Goal: Task Accomplishment & Management: Use online tool/utility

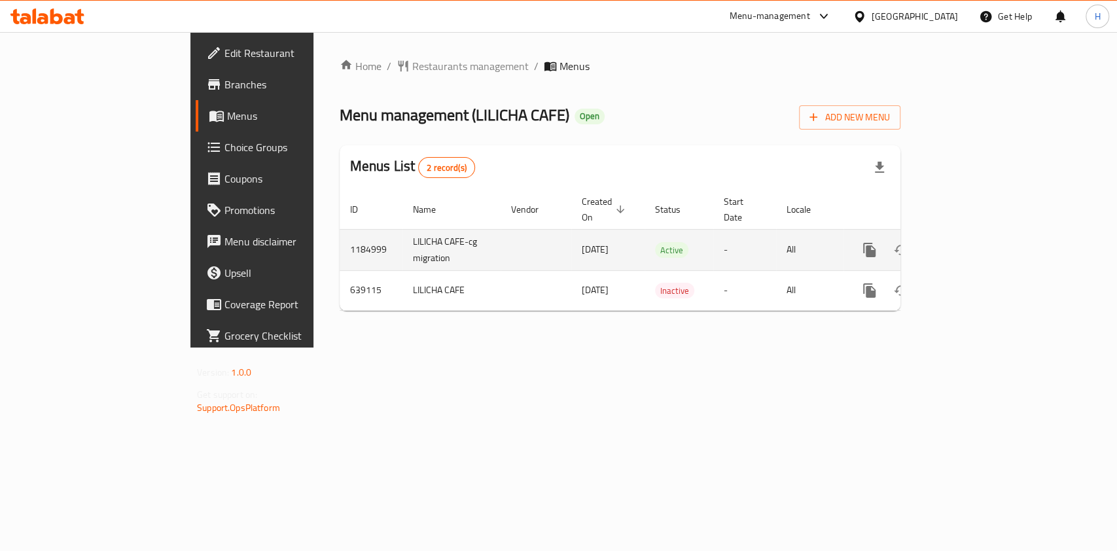
click at [980, 241] on link "enhanced table" at bounding box center [963, 249] width 31 height 31
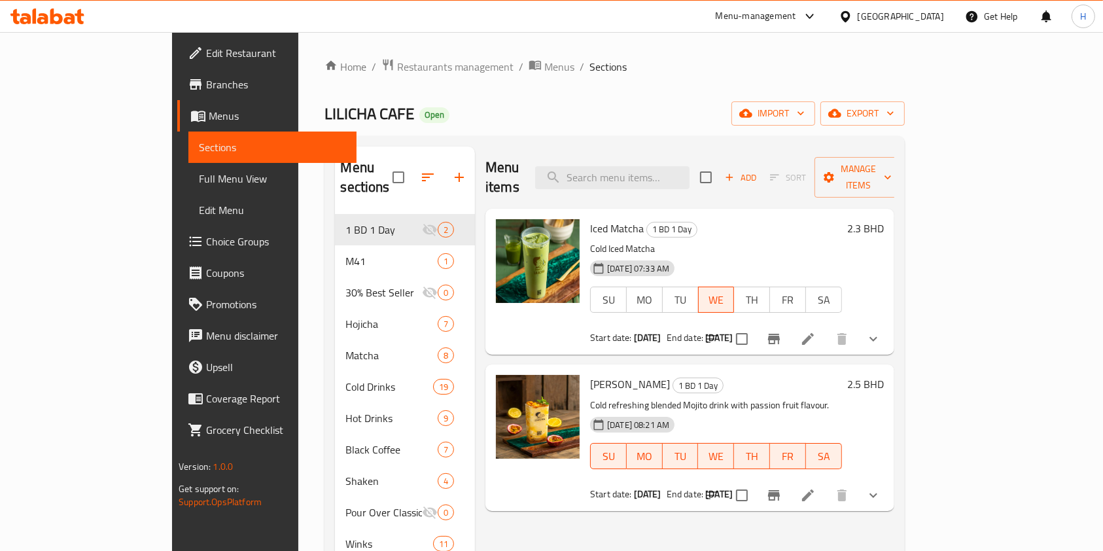
drag, startPoint x: 647, startPoint y: 191, endPoint x: 647, endPoint y: 175, distance: 16.4
click at [647, 209] on div "Iced Matcha 1 BD 1 Day Cold Iced Matcha 20-02-2025 07:33 AM SU MO TU WE TH FR S…" at bounding box center [690, 282] width 409 height 146
click at [647, 166] on input "search" at bounding box center [612, 177] width 154 height 23
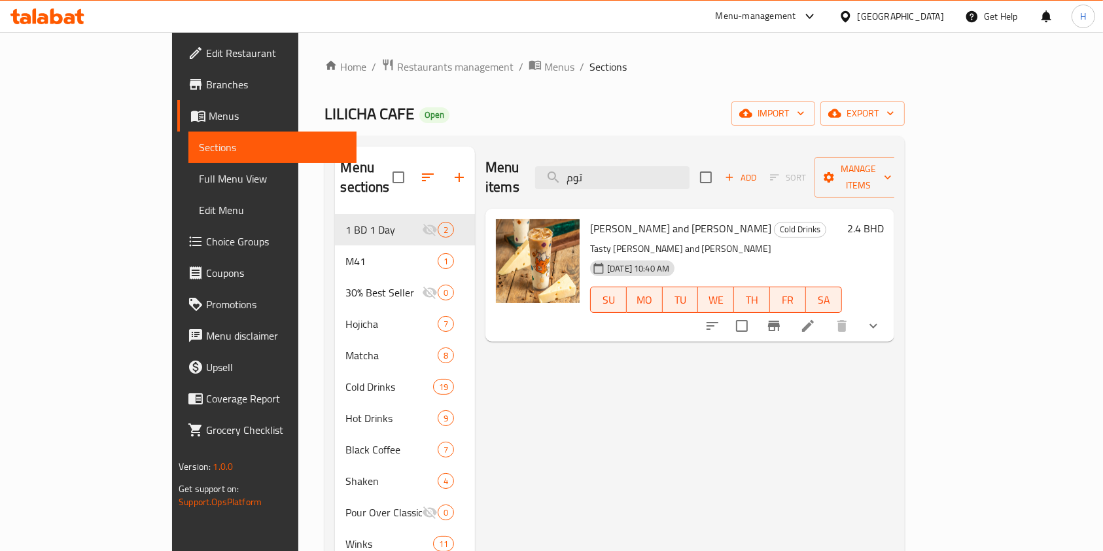
drag, startPoint x: 670, startPoint y: 161, endPoint x: 563, endPoint y: 199, distance: 113.2
click at [571, 188] on div "Menu items توم Add Sort Manage items" at bounding box center [690, 178] width 409 height 62
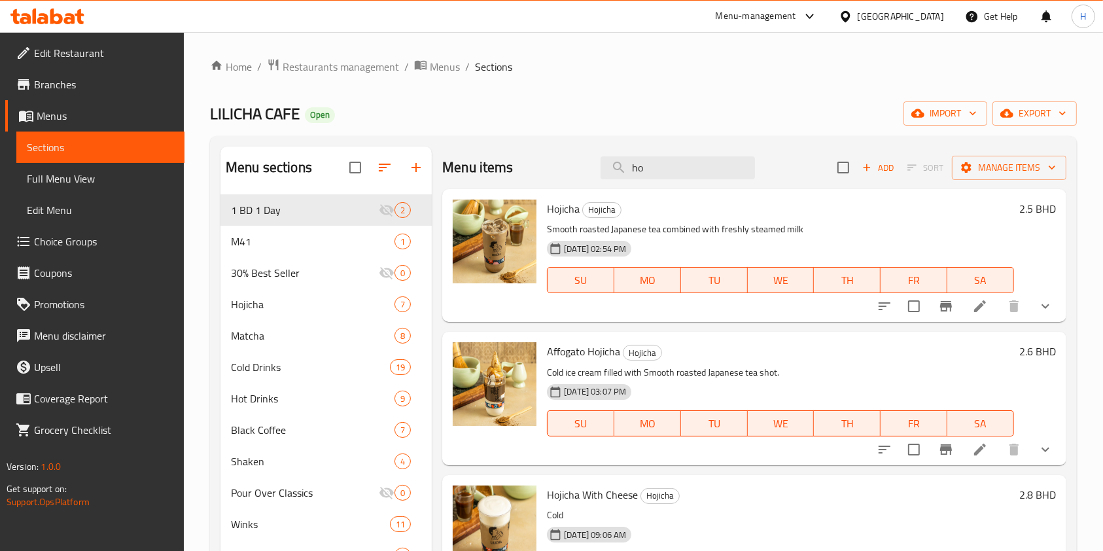
drag, startPoint x: 653, startPoint y: 164, endPoint x: 408, endPoint y: 191, distance: 245.6
click at [423, 175] on div "Menu sections 1 BD 1 Day 2 M41 1 30% Best Seller 0 Hojicha 7 Matcha 8 Cold Drin…" at bounding box center [644, 422] width 846 height 551
type input "tal"
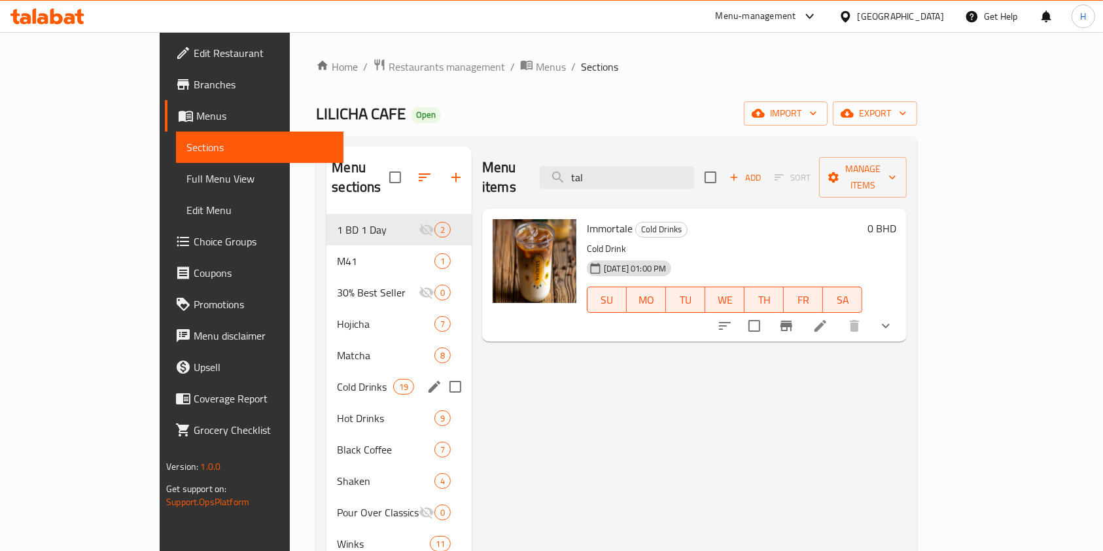
click at [330, 371] on div "Cold Drinks 19" at bounding box center [399, 386] width 145 height 31
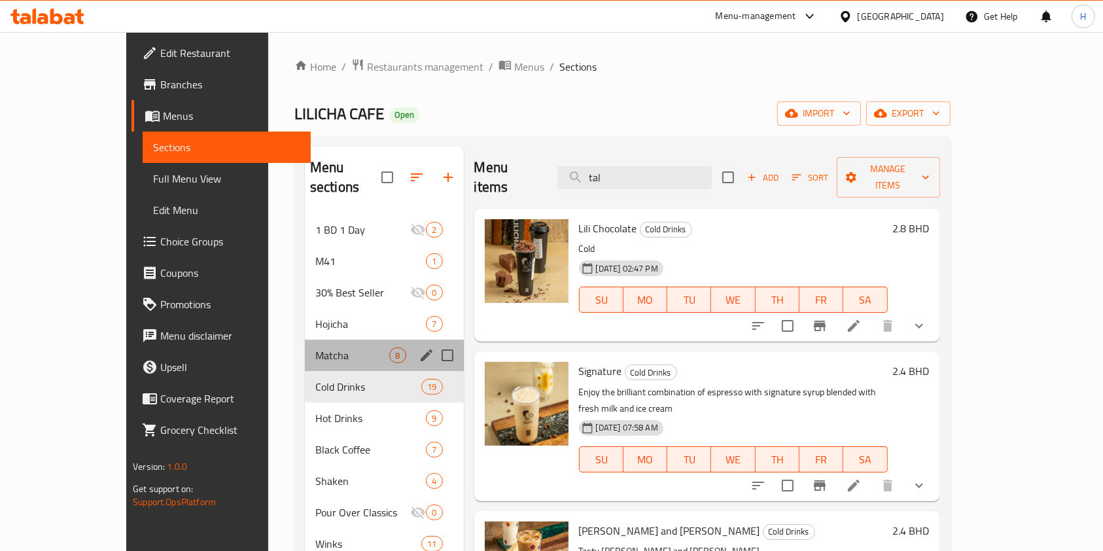
click at [305, 340] on div "Matcha 8" at bounding box center [384, 355] width 159 height 31
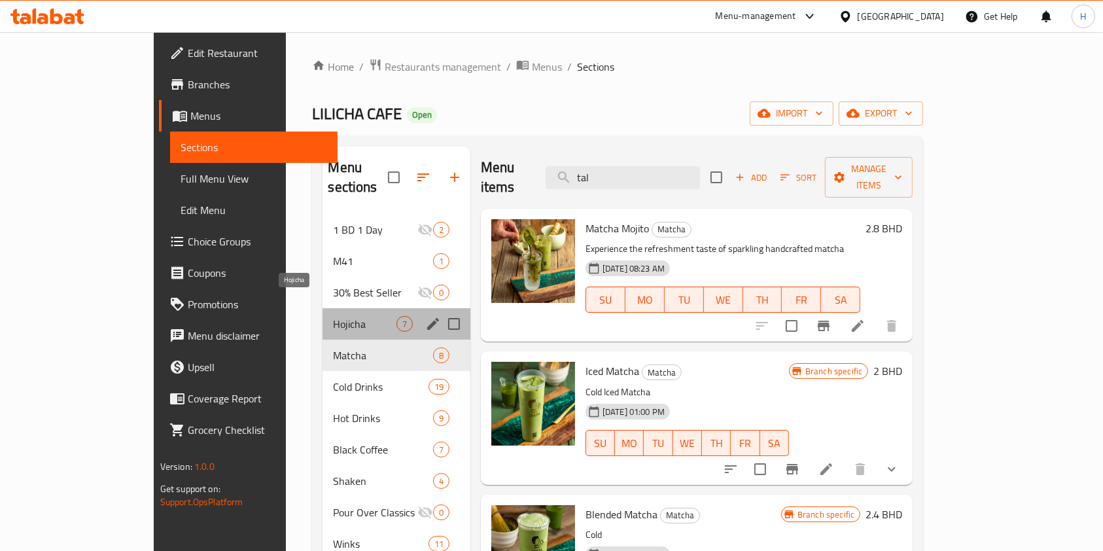
click at [333, 316] on span "Hojicha" at bounding box center [364, 324] width 63 height 16
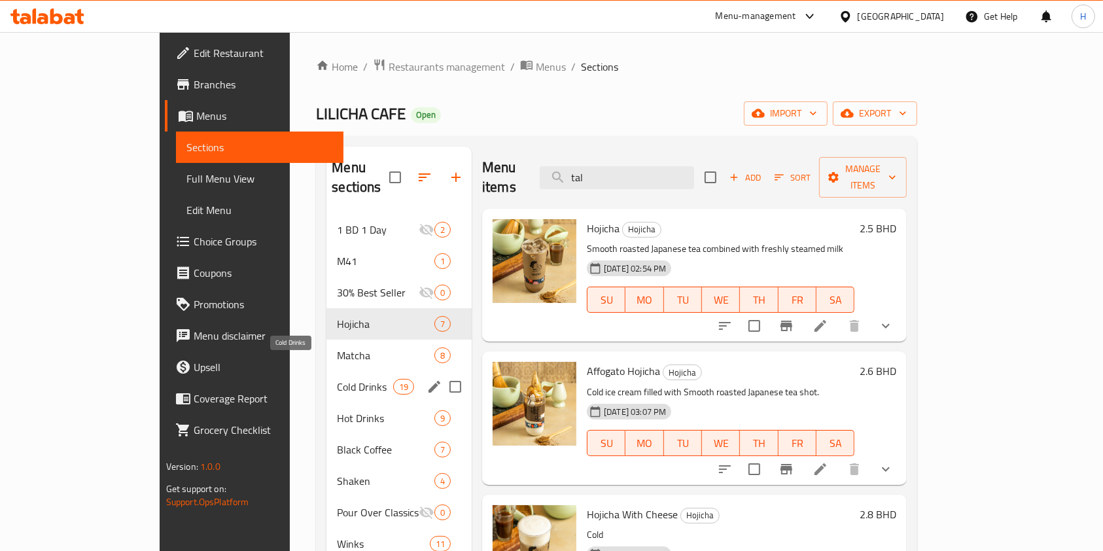
click at [337, 379] on span "Cold Drinks" at bounding box center [365, 387] width 56 height 16
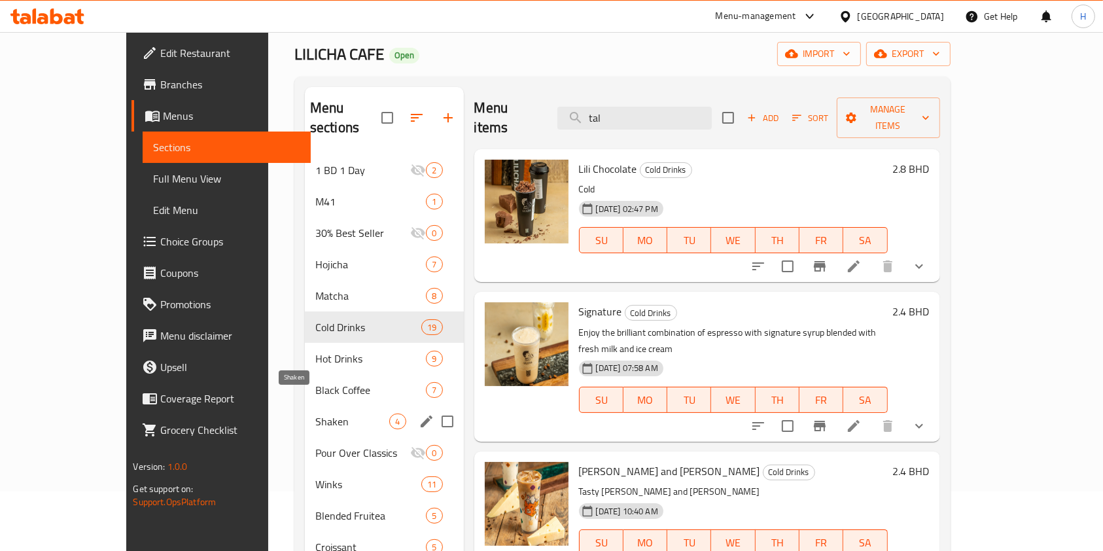
scroll to position [87, 0]
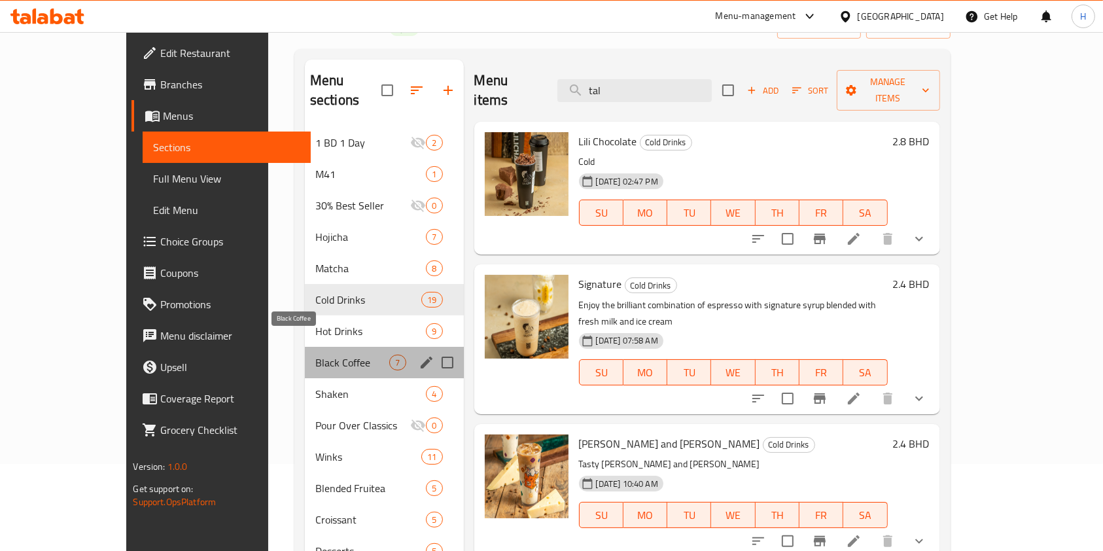
click at [315, 355] on span "Black Coffee" at bounding box center [352, 363] width 75 height 16
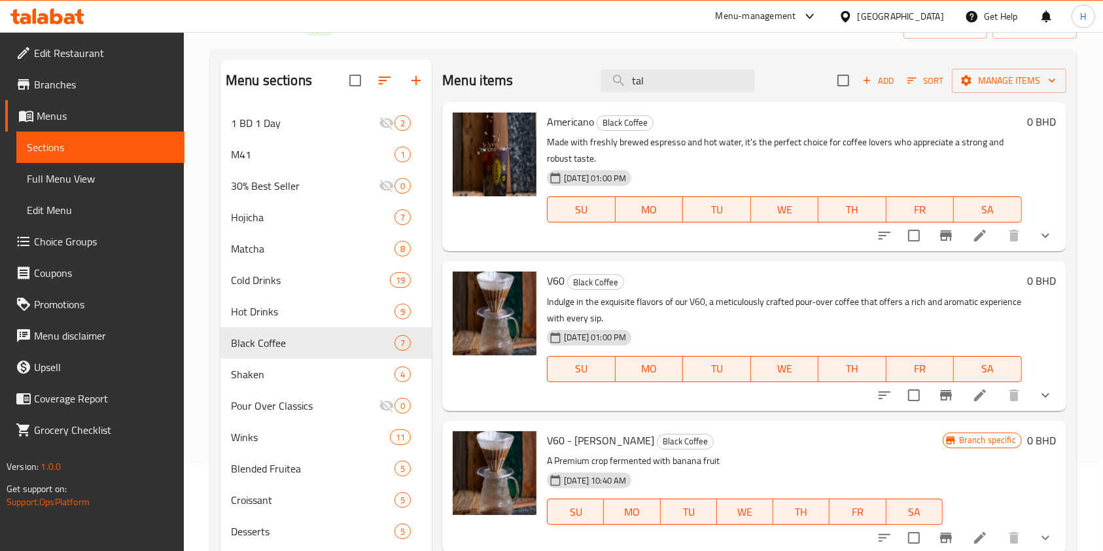
click at [58, 13] on icon at bounding box center [56, 17] width 12 height 16
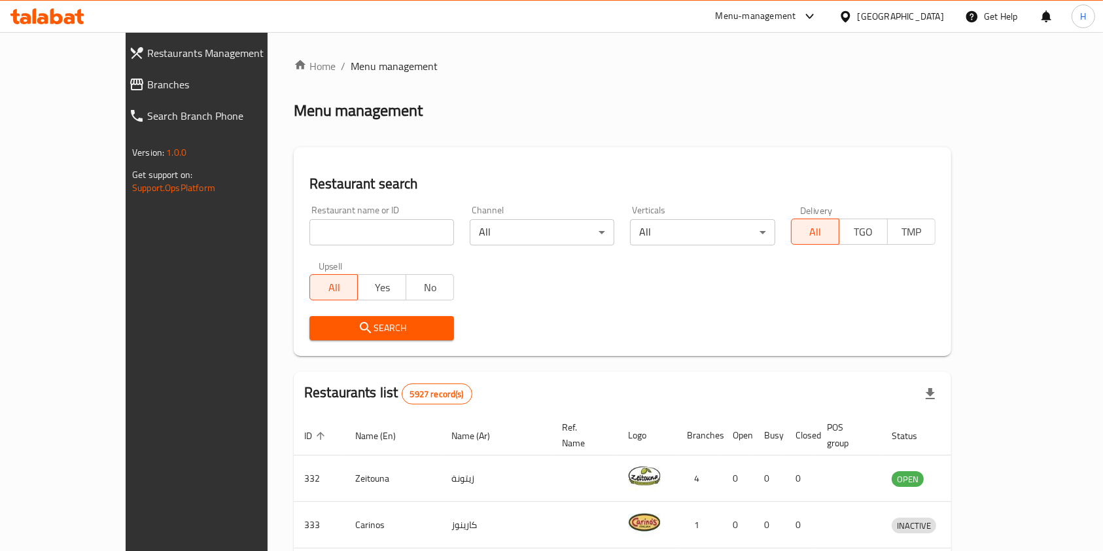
click at [355, 256] on div "Upsell All Yes No" at bounding box center [382, 280] width 160 height 55
click at [352, 240] on input "search" at bounding box center [382, 232] width 145 height 26
type input "mahtab"
click button "Search" at bounding box center [382, 328] width 145 height 24
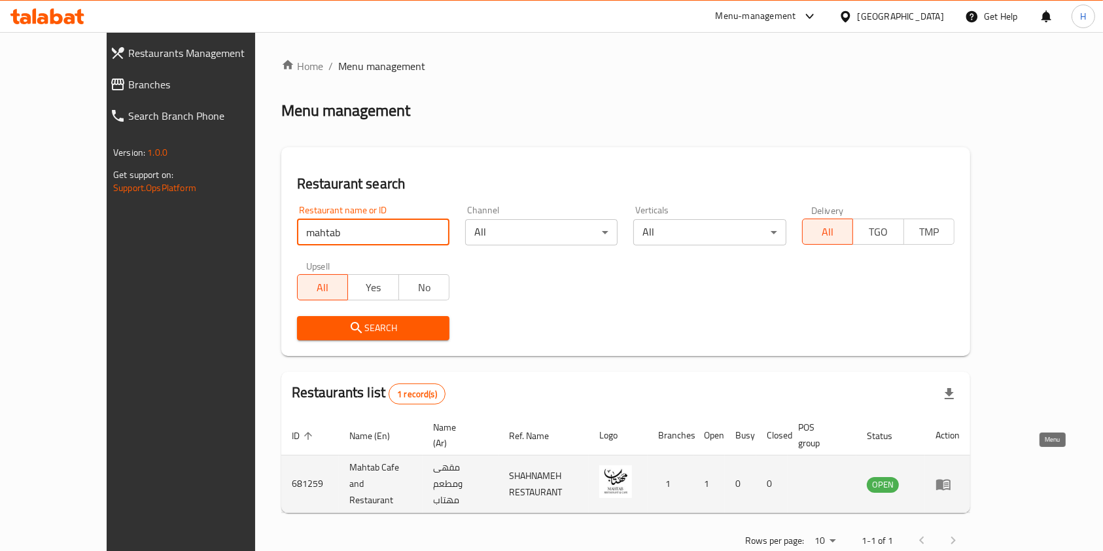
click at [952, 476] on icon "enhanced table" at bounding box center [944, 484] width 16 height 16
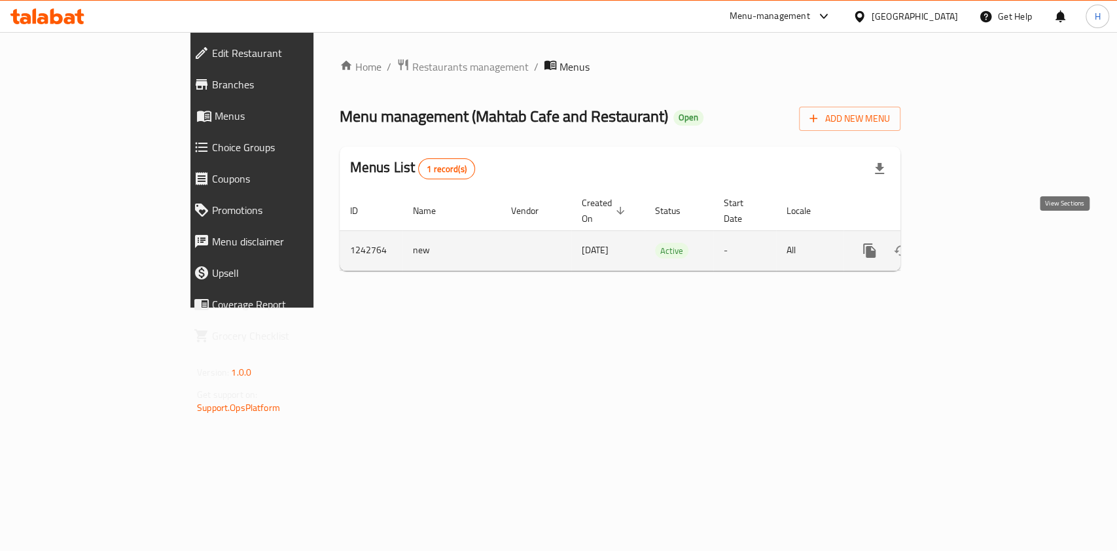
click at [980, 245] on link "enhanced table" at bounding box center [963, 250] width 31 height 31
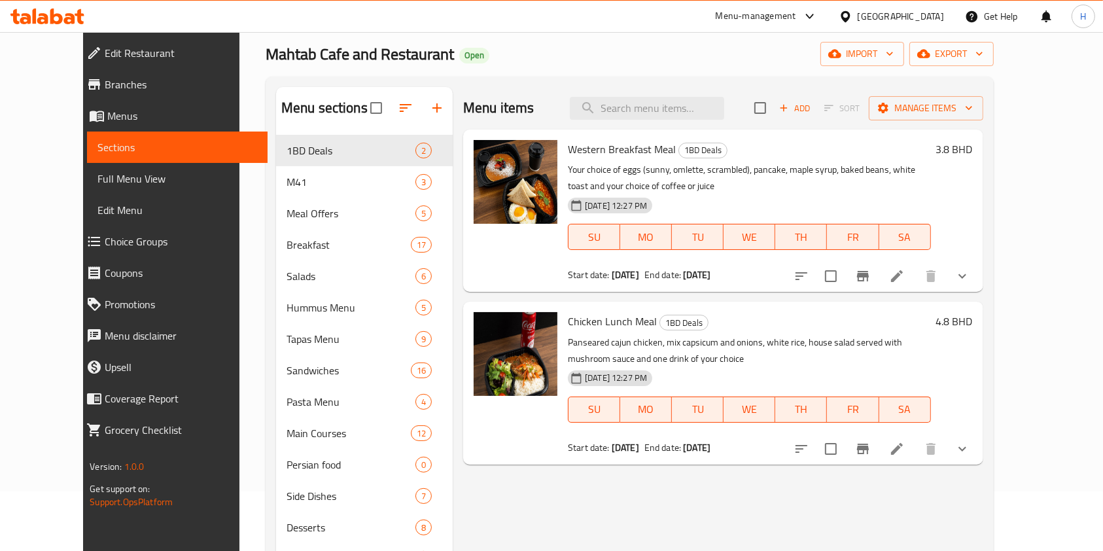
scroll to position [87, 0]
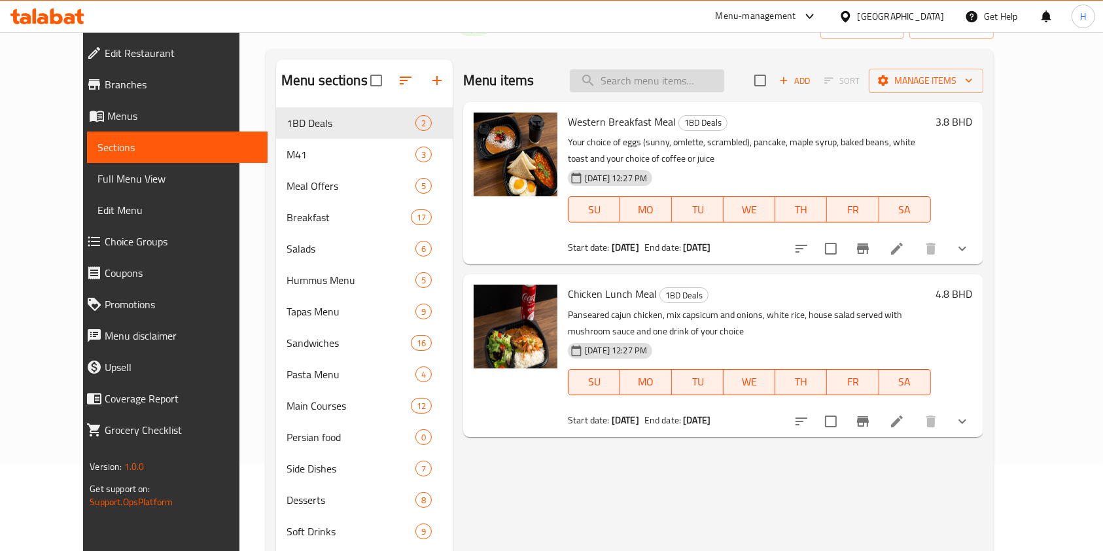
click at [683, 76] on input "search" at bounding box center [647, 80] width 154 height 23
type input "club"
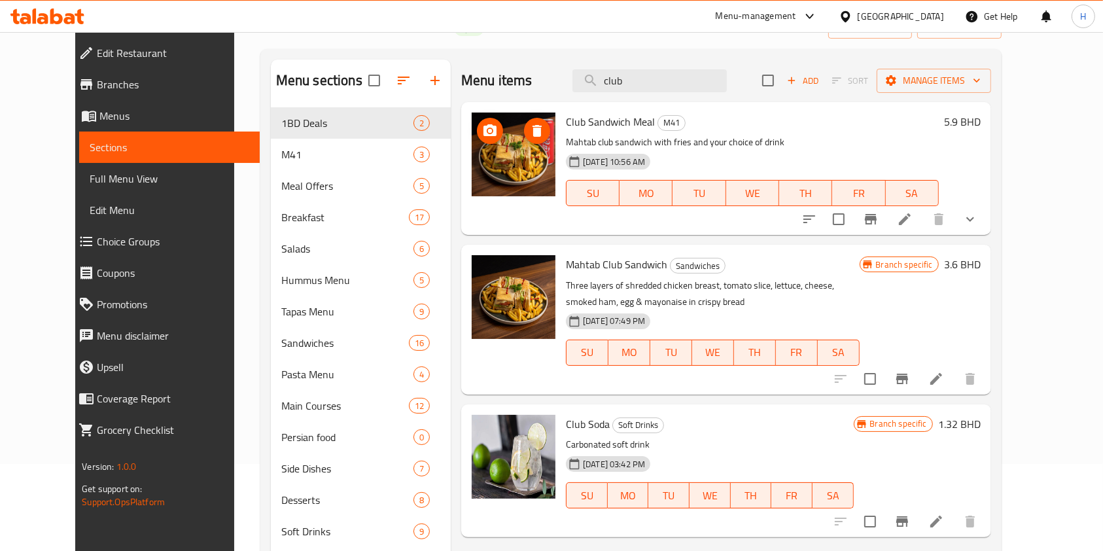
drag, startPoint x: 506, startPoint y: 171, endPoint x: 880, endPoint y: 117, distance: 378.3
click at [882, 91] on div "Add Sort Manage items" at bounding box center [876, 80] width 229 height 27
click at [73, 9] on icon at bounding box center [47, 17] width 74 height 16
